Goal: Complete application form

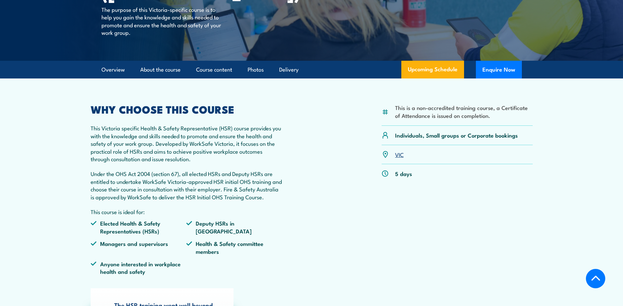
scroll to position [123, 0]
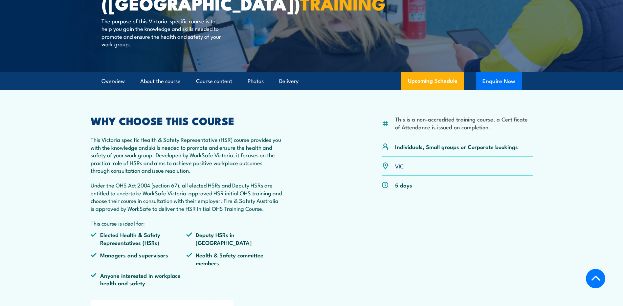
click at [504, 81] on button "Enquire Now" at bounding box center [499, 81] width 46 height 18
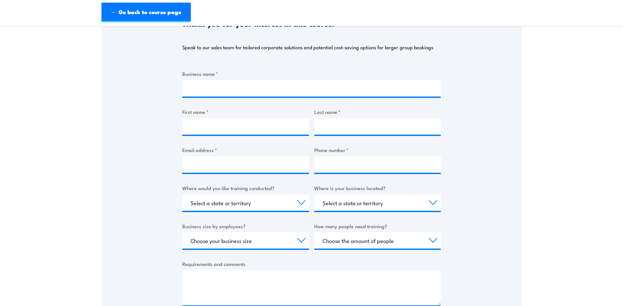
scroll to position [98, 0]
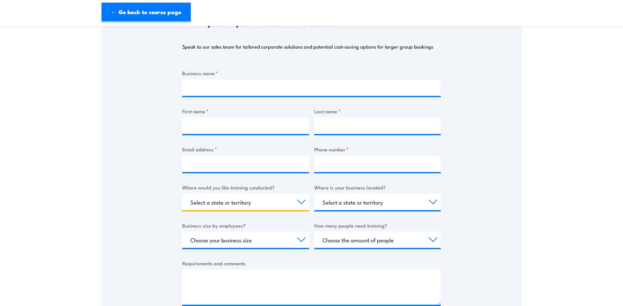
click at [300, 201] on select "Select a state or territory Nationally - multiple locations [GEOGRAPHIC_DATA] […" at bounding box center [245, 202] width 127 height 16
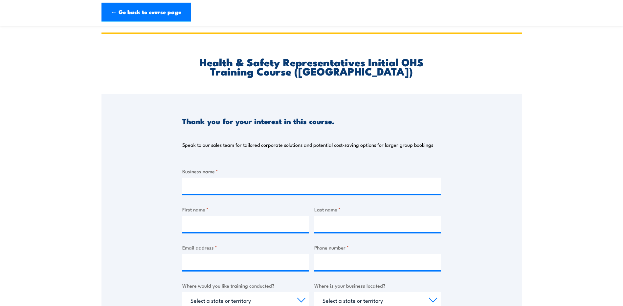
scroll to position [0, 0]
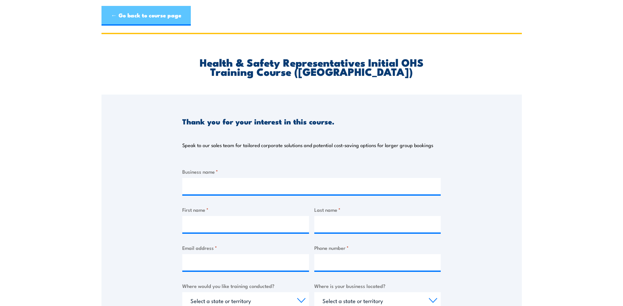
click at [126, 15] on link "← Go back to course page" at bounding box center [145, 16] width 89 height 20
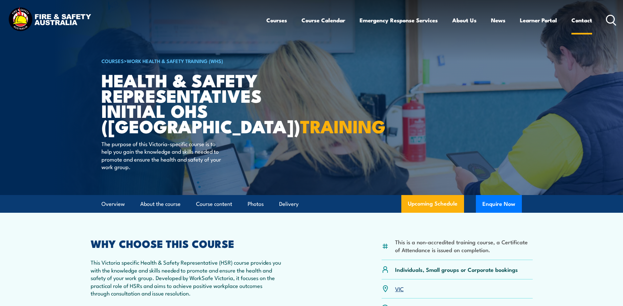
click at [577, 21] on link "Contact" at bounding box center [581, 19] width 21 height 17
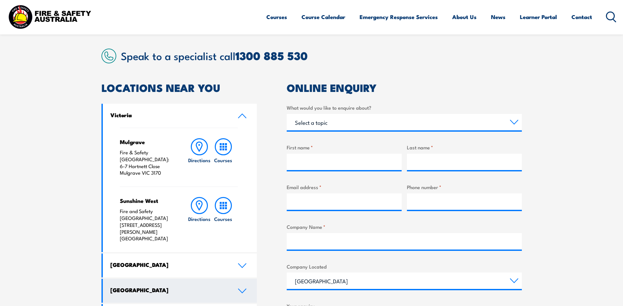
scroll to position [164, 0]
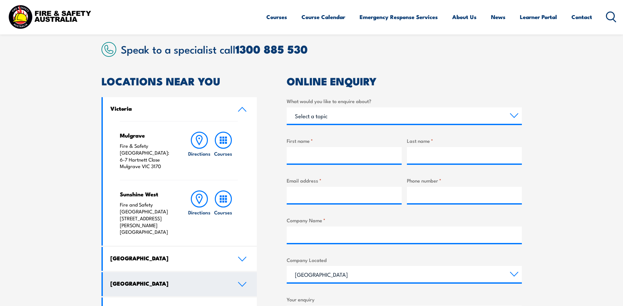
click at [243, 282] on icon at bounding box center [242, 284] width 9 height 5
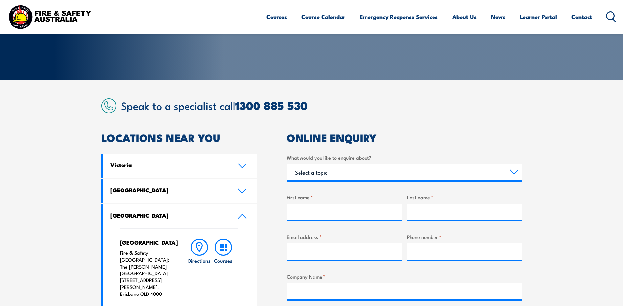
scroll to position [98, 0]
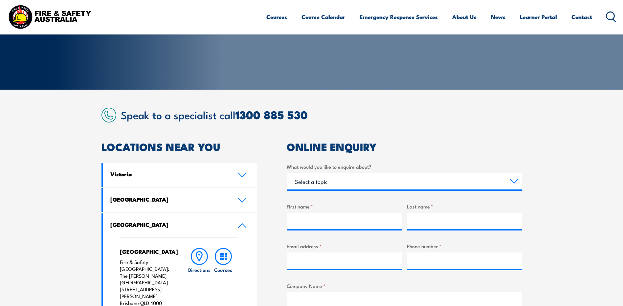
click at [241, 226] on icon at bounding box center [242, 225] width 9 height 5
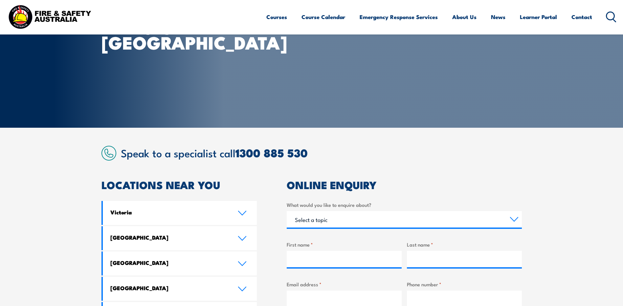
scroll to position [66, 0]
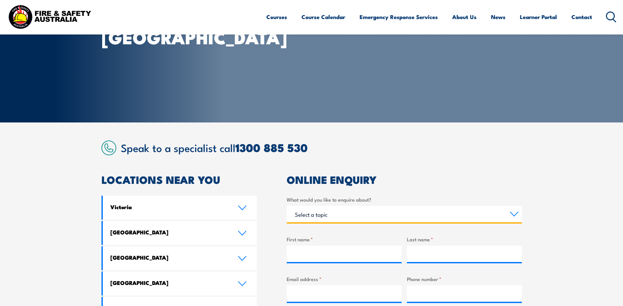
drag, startPoint x: 422, startPoint y: 207, endPoint x: 420, endPoint y: 209, distance: 3.6
click at [422, 207] on select "Select a topic Training Emergency Response Services General Enquiry" at bounding box center [404, 214] width 235 height 16
select select "Training"
click at [287, 206] on select "Select a topic Training Emergency Response Services General Enquiry" at bounding box center [404, 214] width 235 height 16
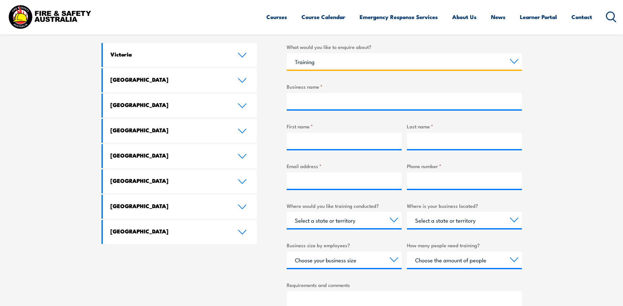
scroll to position [230, 0]
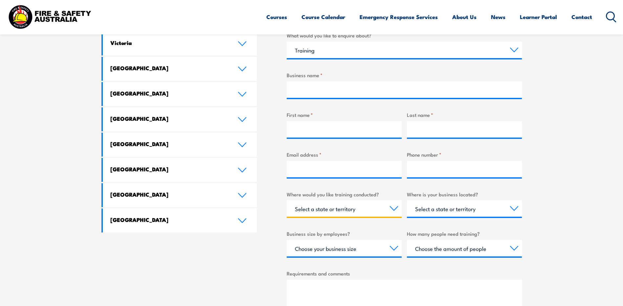
click at [358, 210] on select "Select a state or territory Nationally - multiple locations [GEOGRAPHIC_DATA] […" at bounding box center [344, 208] width 115 height 16
click at [346, 252] on select "Choose your business size 1 to 19 20 to 199 200+" at bounding box center [344, 248] width 115 height 16
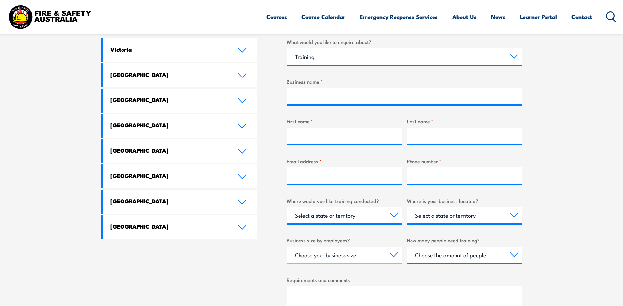
scroll to position [131, 0]
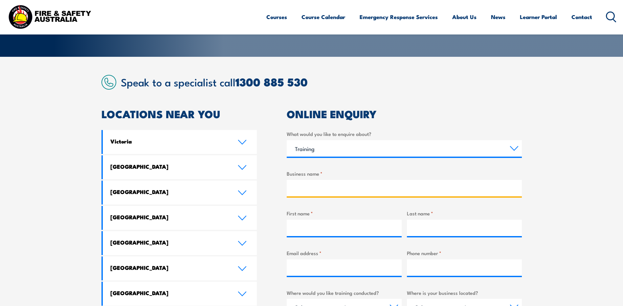
click at [307, 185] on input "Business name *" at bounding box center [404, 188] width 235 height 16
type input "Auto and General"
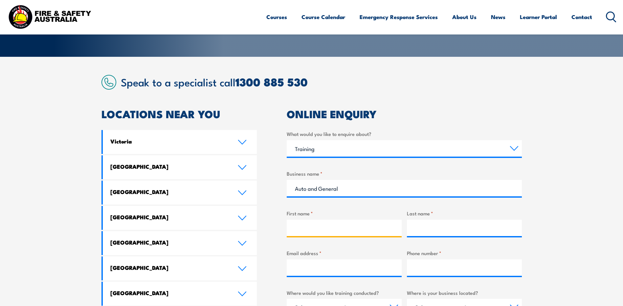
click at [304, 229] on input "First name *" at bounding box center [344, 228] width 115 height 16
type input "Deagon"
type input "Grime"
type input "deagon.grime@autogeneral.com.au"
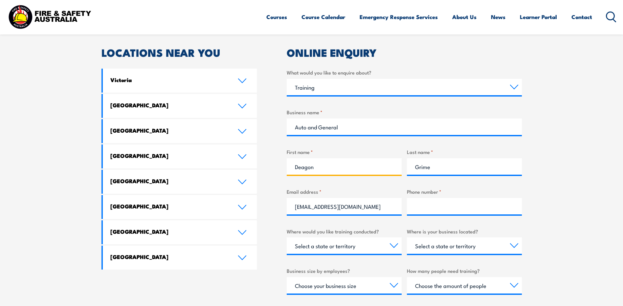
scroll to position [197, 0]
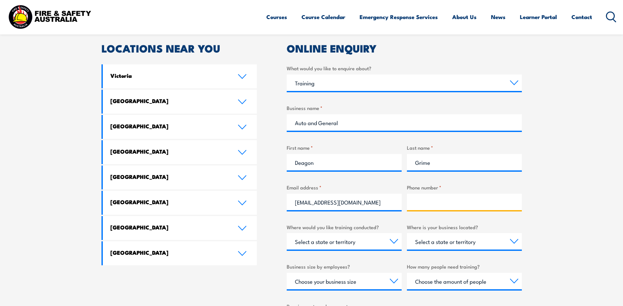
click at [426, 205] on input "Phone number *" at bounding box center [464, 202] width 115 height 16
type input "0400264202"
click at [392, 241] on select "Select a state or territory Nationally - multiple locations [GEOGRAPHIC_DATA] […" at bounding box center [344, 241] width 115 height 16
select select "VIC"
click at [287, 233] on select "Select a state or territory Nationally - multiple locations [GEOGRAPHIC_DATA] […" at bounding box center [344, 241] width 115 height 16
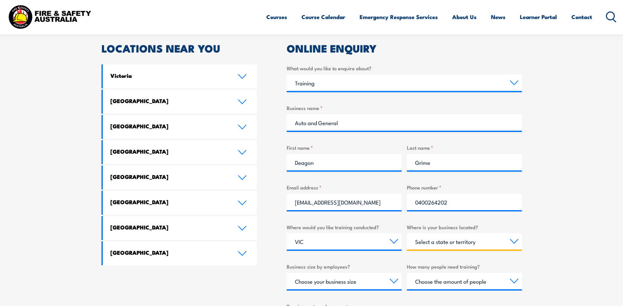
click at [469, 241] on select "Select a state or territory QLD NSW VIC SA ACT WA TAS NT" at bounding box center [464, 241] width 115 height 16
select select "QLD"
click at [407, 233] on select "Select a state or territory QLD NSW VIC SA ACT WA TAS NT" at bounding box center [464, 241] width 115 height 16
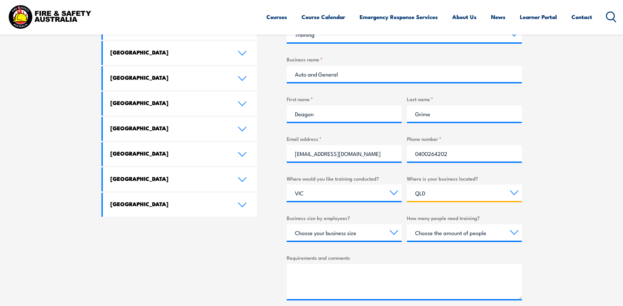
scroll to position [263, 0]
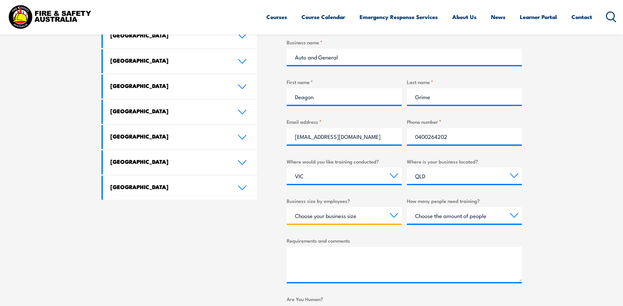
click at [391, 216] on select "Choose your business size 1 to 19 20 to 199 200+" at bounding box center [344, 215] width 115 height 16
select select "200+"
click at [287, 207] on select "Choose your business size 1 to 19 20 to 199 200+" at bounding box center [344, 215] width 115 height 16
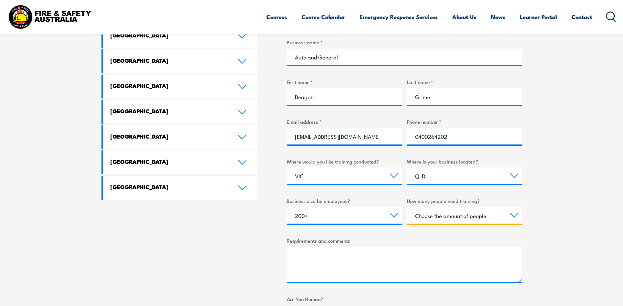
click at [470, 217] on select "Choose the amount of people 1 to 4 5 to 19 20+" at bounding box center [464, 215] width 115 height 16
select select "1 to 4"
click at [407, 207] on select "Choose the amount of people 1 to 4 5 to 19 20+" at bounding box center [464, 215] width 115 height 16
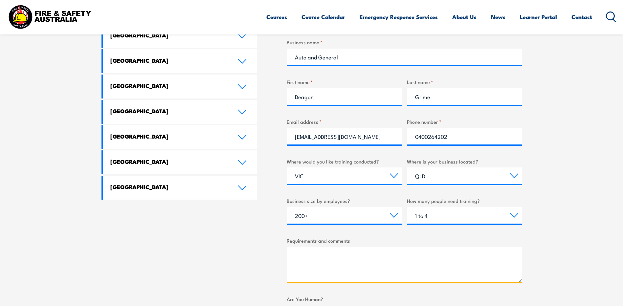
click at [338, 257] on textarea "Requirements and comments" at bounding box center [404, 264] width 235 height 35
click at [328, 272] on textarea "3 Staff to do the Initial HSR training. They are all based in Melbourne but at …" at bounding box center [404, 264] width 235 height 35
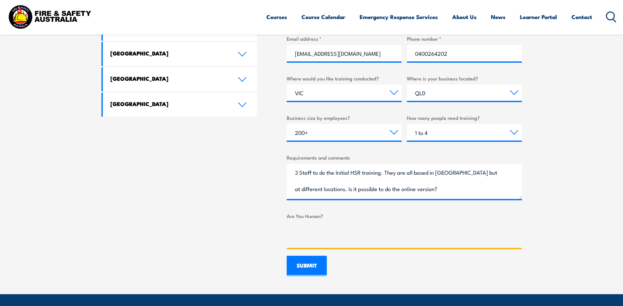
scroll to position [328, 0]
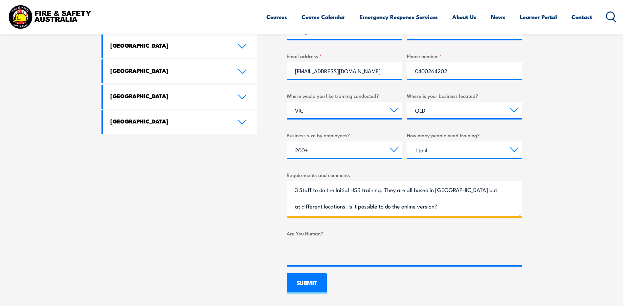
click at [299, 188] on textarea "3 Staff to do the Initial HSR training. They are all based in Melbourne but at …" at bounding box center [404, 198] width 235 height 35
click at [380, 206] on textarea "3 Melbourne based staff to do the Initial HSR training. They are all based in M…" at bounding box center [404, 198] width 235 height 35
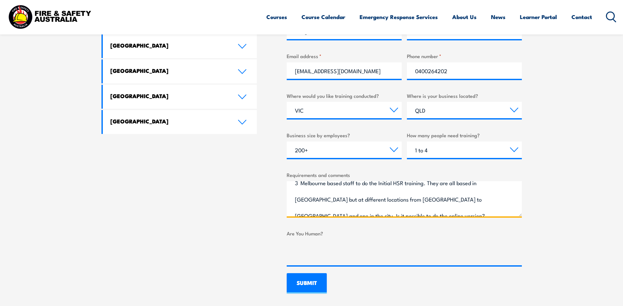
scroll to position [13, 0]
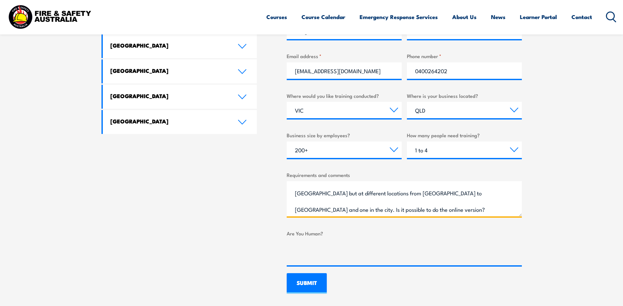
click at [383, 209] on textarea "3 Melbourne based staff to do the Initial HSR training. They are all based in M…" at bounding box center [404, 198] width 235 height 35
type textarea "3 Melbourne based staff to do the Initial HSR training. They are all based in M…"
click at [308, 283] on input "SUBMIT" at bounding box center [307, 283] width 40 height 20
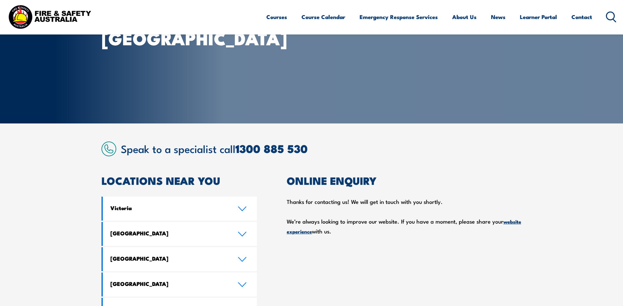
scroll to position [0, 0]
